Goal: Task Accomplishment & Management: Manage account settings

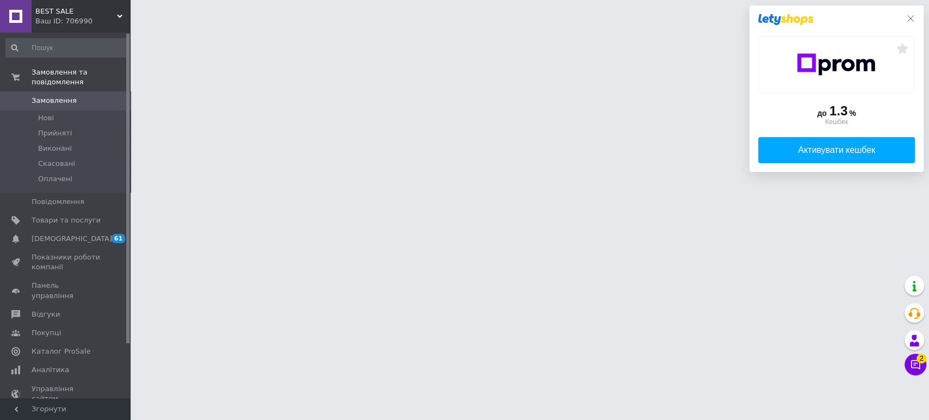
click at [909, 20] on div "до 1.3 % Кешбек Активувати кешбек" at bounding box center [836, 88] width 174 height 166
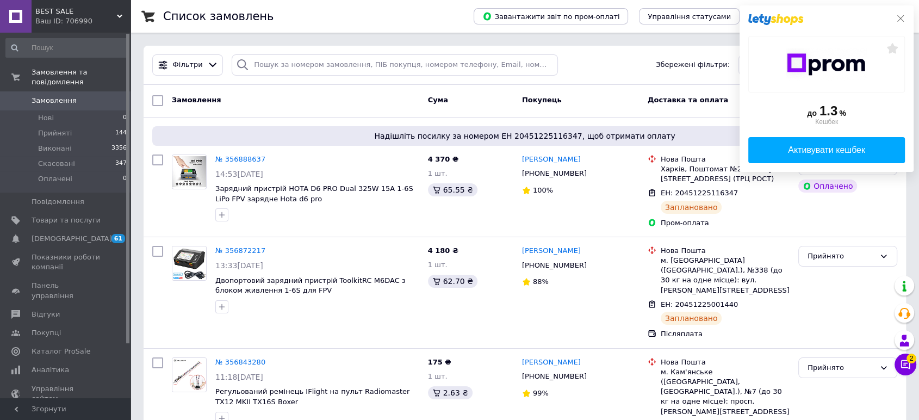
click at [901, 17] on icon at bounding box center [901, 18] width 7 height 7
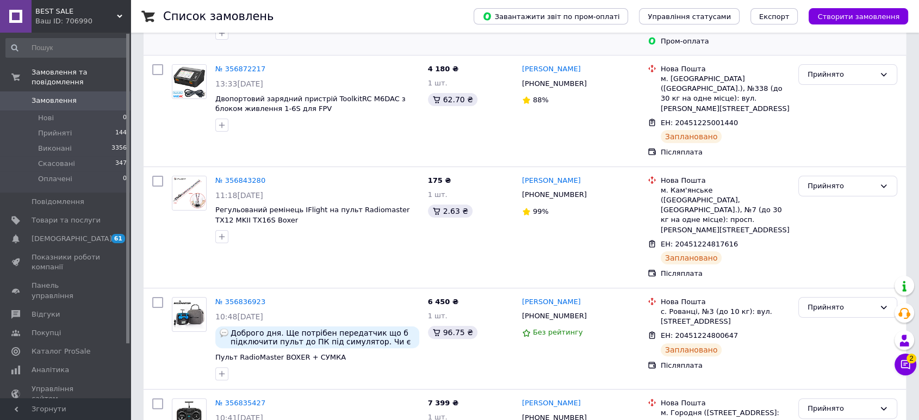
scroll to position [242, 0]
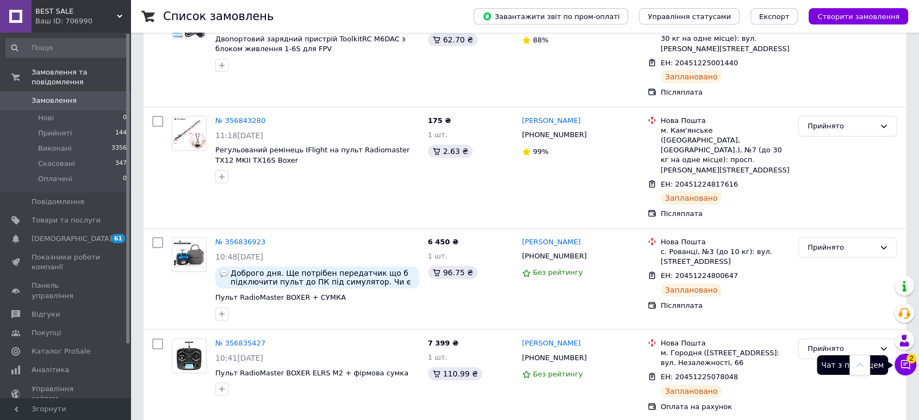
click at [905, 364] on icon at bounding box center [905, 364] width 11 height 11
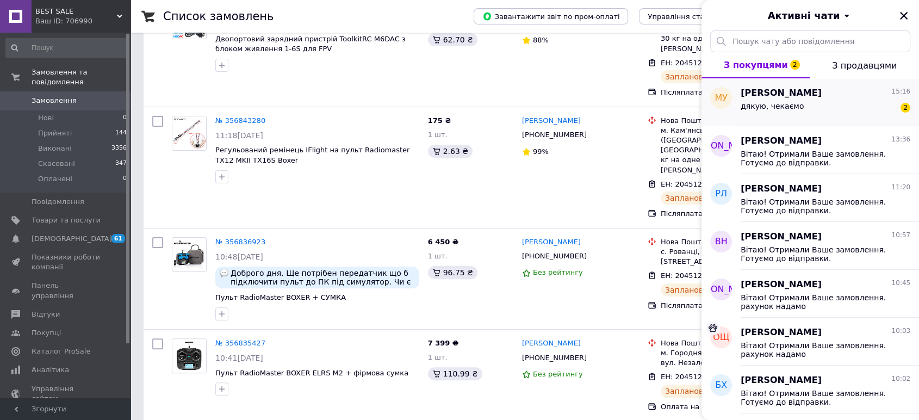
click at [766, 100] on div "дякую, чекаємо 2" at bounding box center [826, 108] width 170 height 17
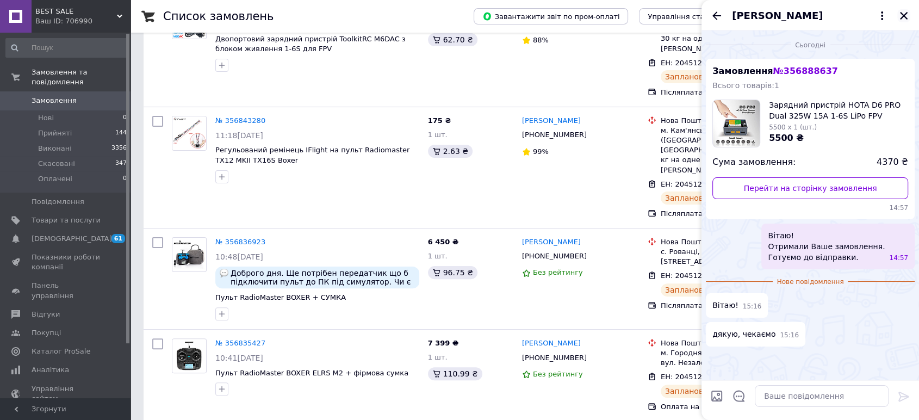
click at [905, 16] on icon "Закрити" at bounding box center [904, 16] width 8 height 8
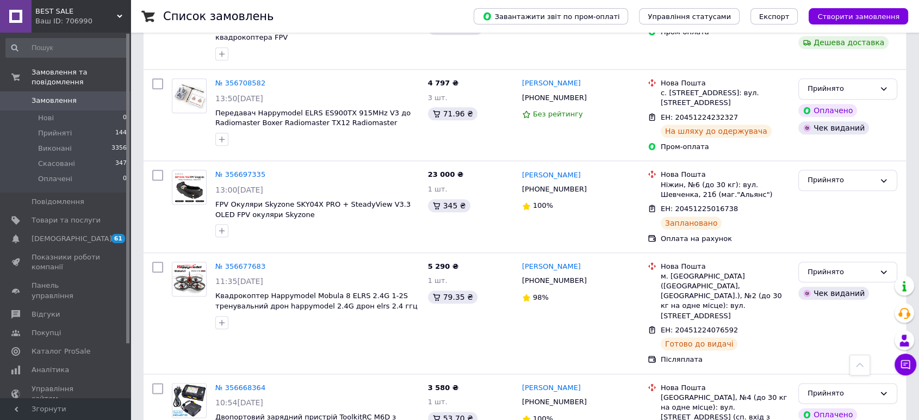
scroll to position [1329, 0]
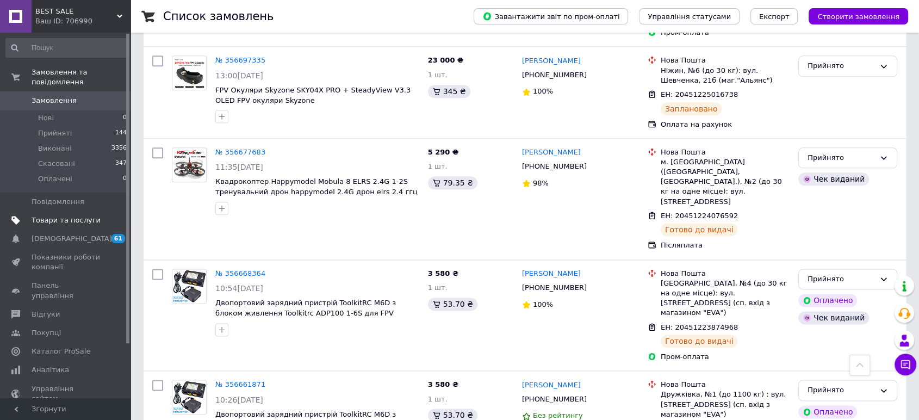
click at [71, 215] on span "Товари та послуги" at bounding box center [66, 220] width 69 height 10
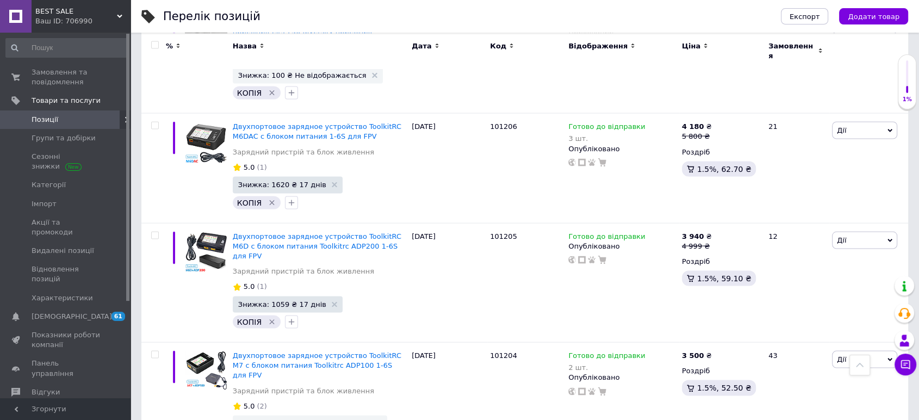
scroll to position [2462, 0]
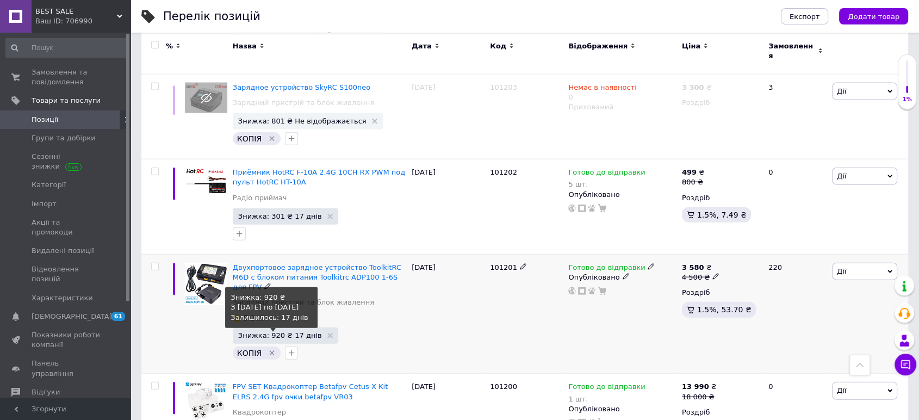
click at [284, 332] on span "Знижка: 920 ₴ 17 днів" at bounding box center [280, 335] width 84 height 7
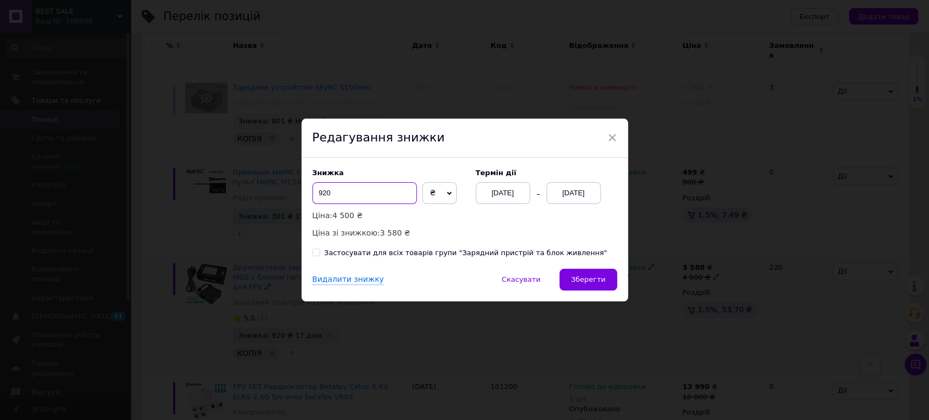
click at [317, 197] on input "920" at bounding box center [364, 193] width 104 height 22
type input "1020"
click at [583, 276] on span "Зберегти" at bounding box center [588, 279] width 34 height 8
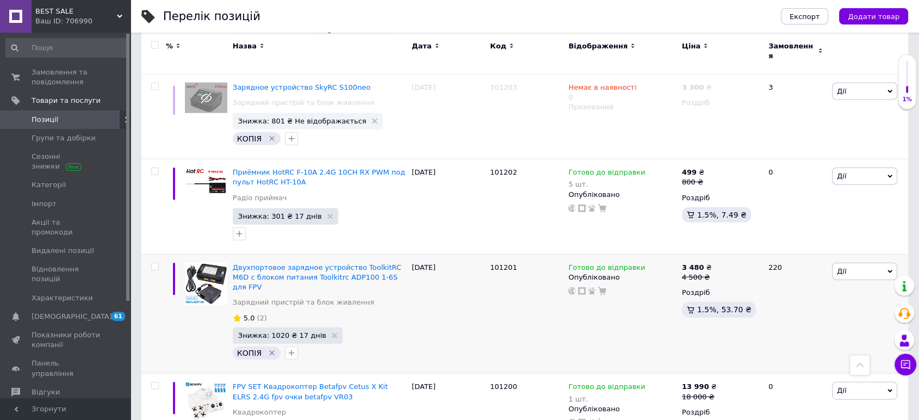
scroll to position [2172, 0]
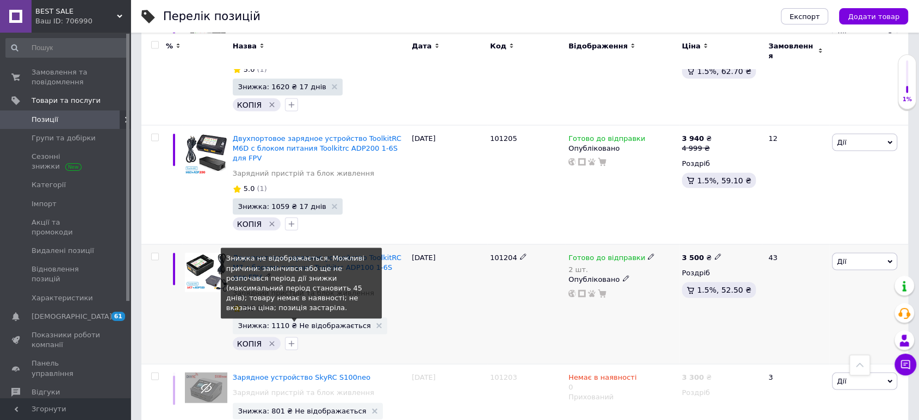
click at [305, 322] on span "Знижка: 1110 ₴ Не відображається" at bounding box center [304, 325] width 133 height 7
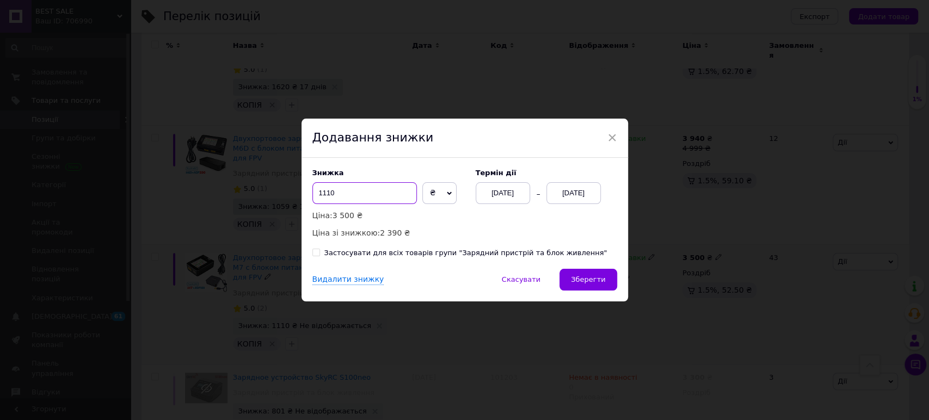
click at [326, 195] on input "1110" at bounding box center [364, 193] width 104 height 22
type input "1130"
click at [587, 277] on span "Зберегти" at bounding box center [588, 279] width 34 height 8
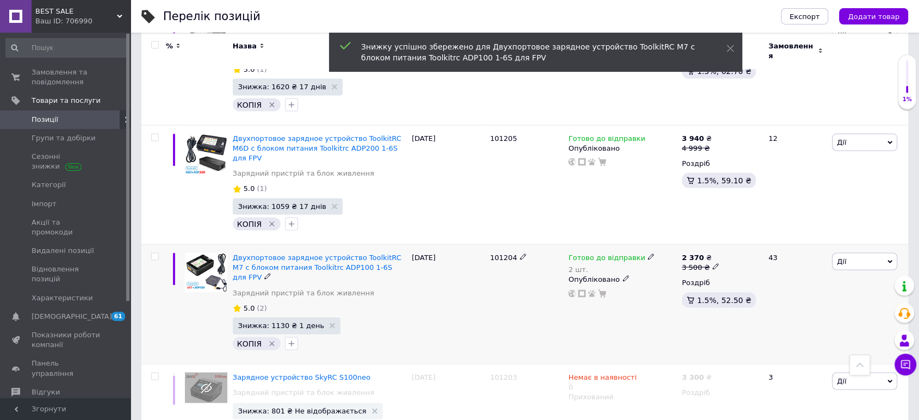
click at [570, 265] on div "2 шт." at bounding box center [611, 269] width 86 height 8
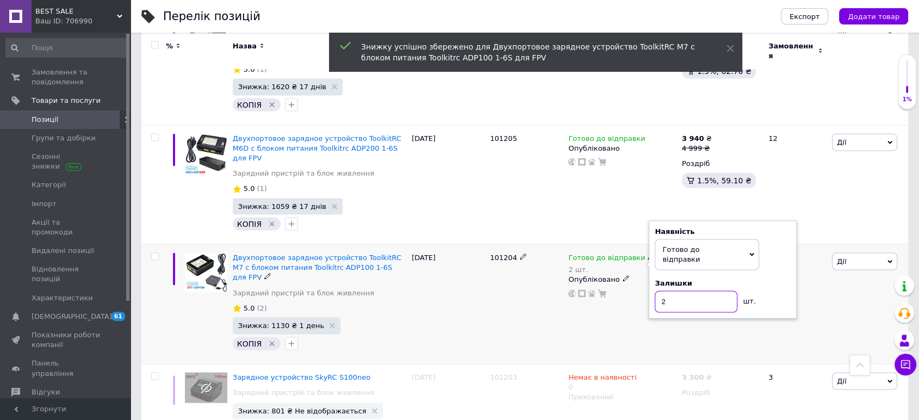
click at [667, 291] on input "2" at bounding box center [696, 302] width 83 height 22
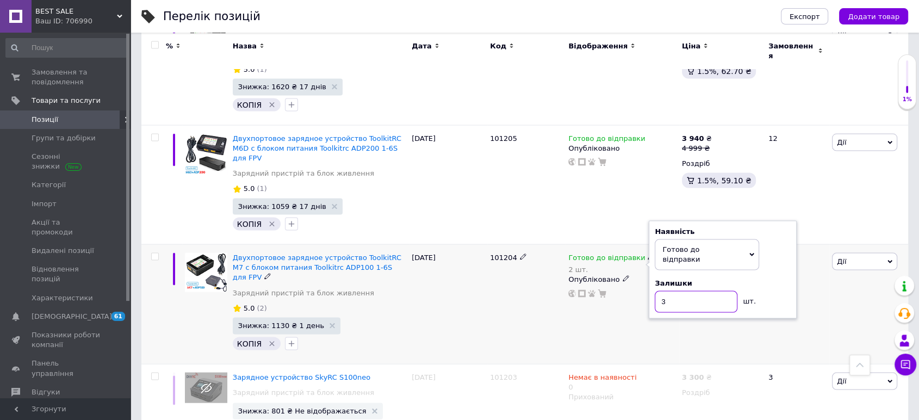
type input "3"
click at [516, 250] on div "101204" at bounding box center [526, 305] width 78 height 120
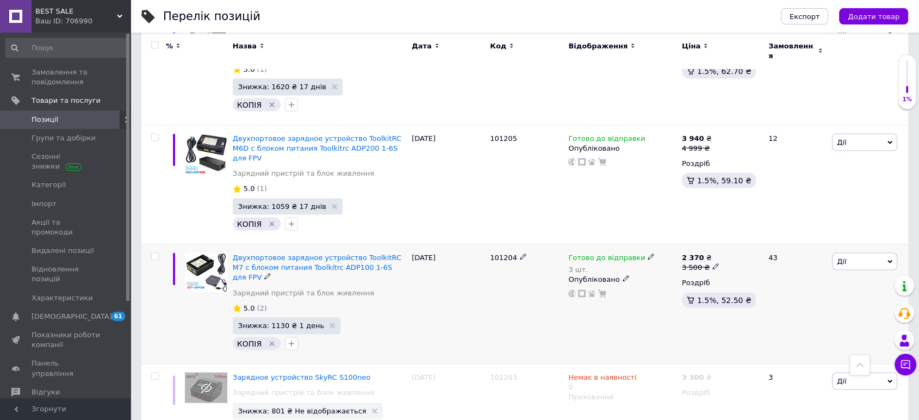
click at [570, 265] on div "3 шт." at bounding box center [611, 269] width 86 height 8
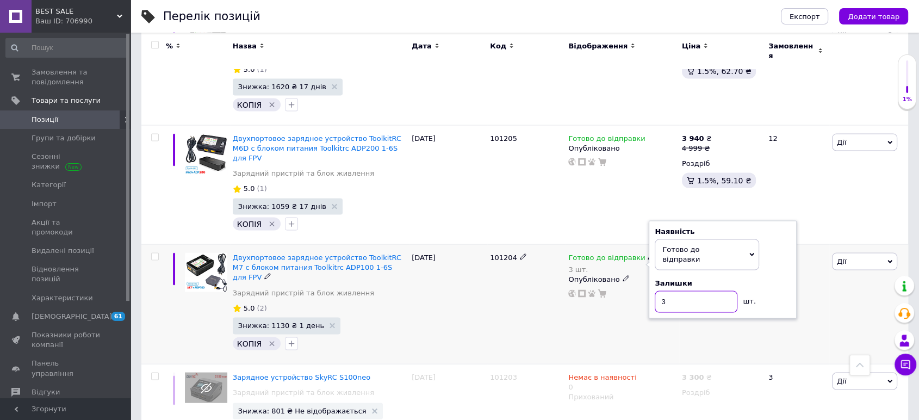
drag, startPoint x: 667, startPoint y: 248, endPoint x: 660, endPoint y: 249, distance: 7.1
click at [660, 291] on input "3" at bounding box center [696, 302] width 83 height 22
type input "5"
click at [536, 259] on div "101204" at bounding box center [526, 305] width 78 height 120
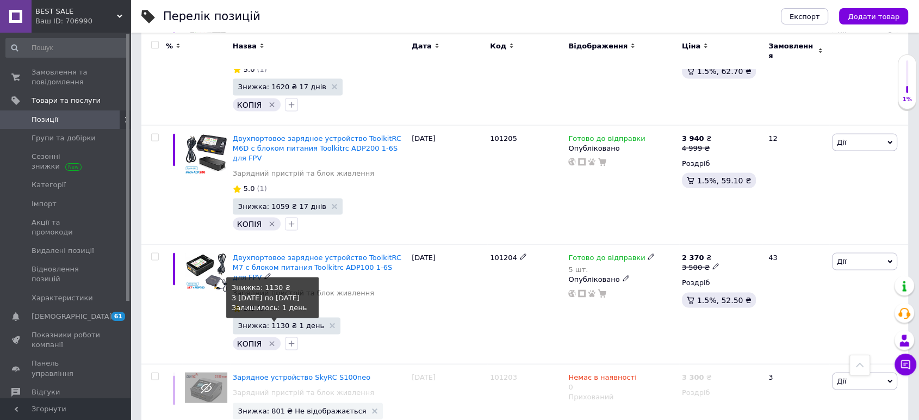
click at [283, 322] on span "Знижка: 1130 ₴ 1 день" at bounding box center [281, 325] width 86 height 7
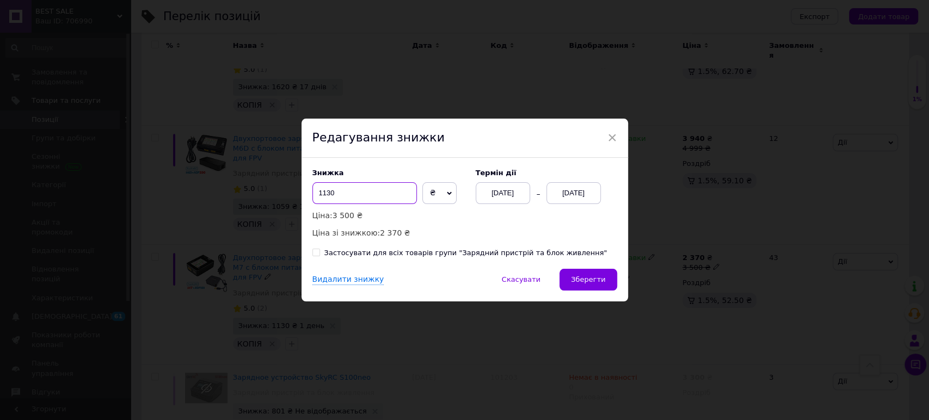
click at [333, 194] on input "1130" at bounding box center [364, 193] width 104 height 22
type input "1135"
click at [583, 282] on span "Зберегти" at bounding box center [588, 279] width 34 height 8
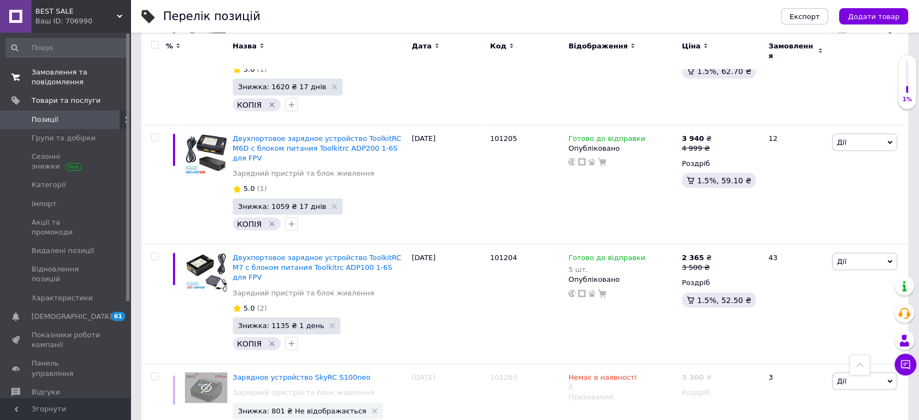
click at [57, 75] on span "Замовлення та повідомлення" at bounding box center [66, 77] width 69 height 20
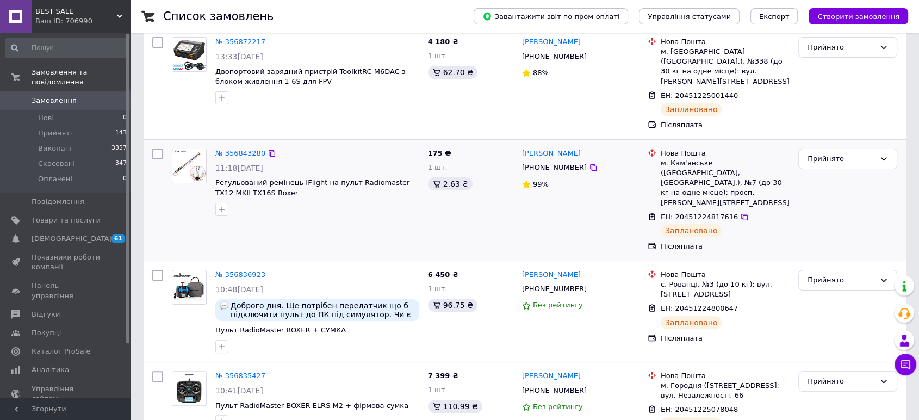
scroll to position [242, 0]
